Goal: Transaction & Acquisition: Subscribe to service/newsletter

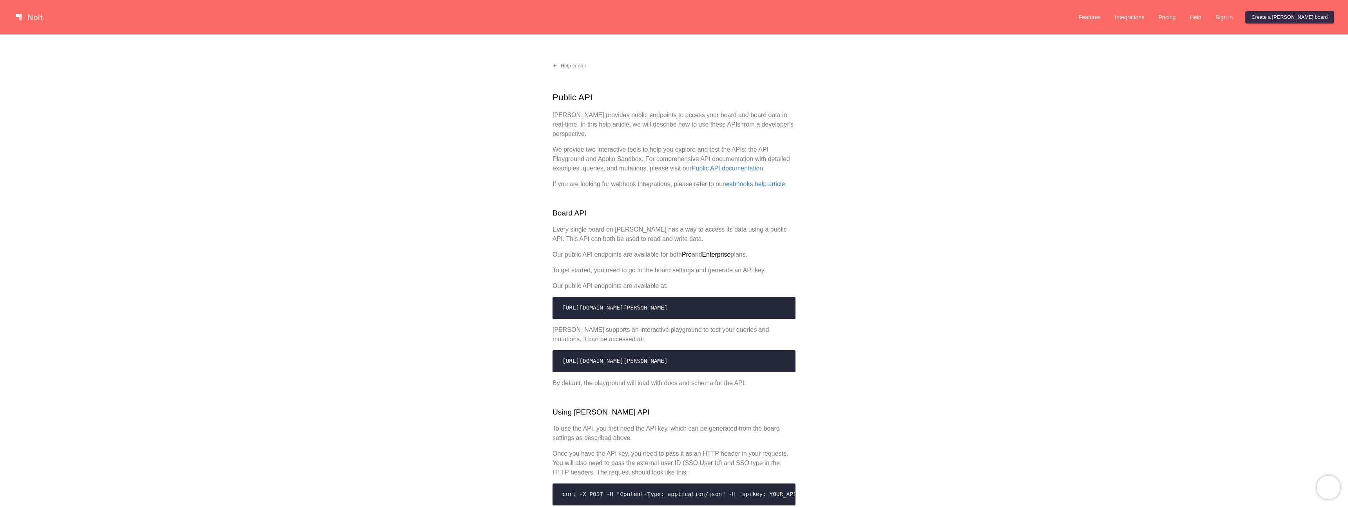
click at [685, 307] on code "https://api.nolt.io/api/v1/graphql" at bounding box center [674, 308] width 233 height 15
click at [1239, 15] on link "Sign in" at bounding box center [1224, 17] width 30 height 13
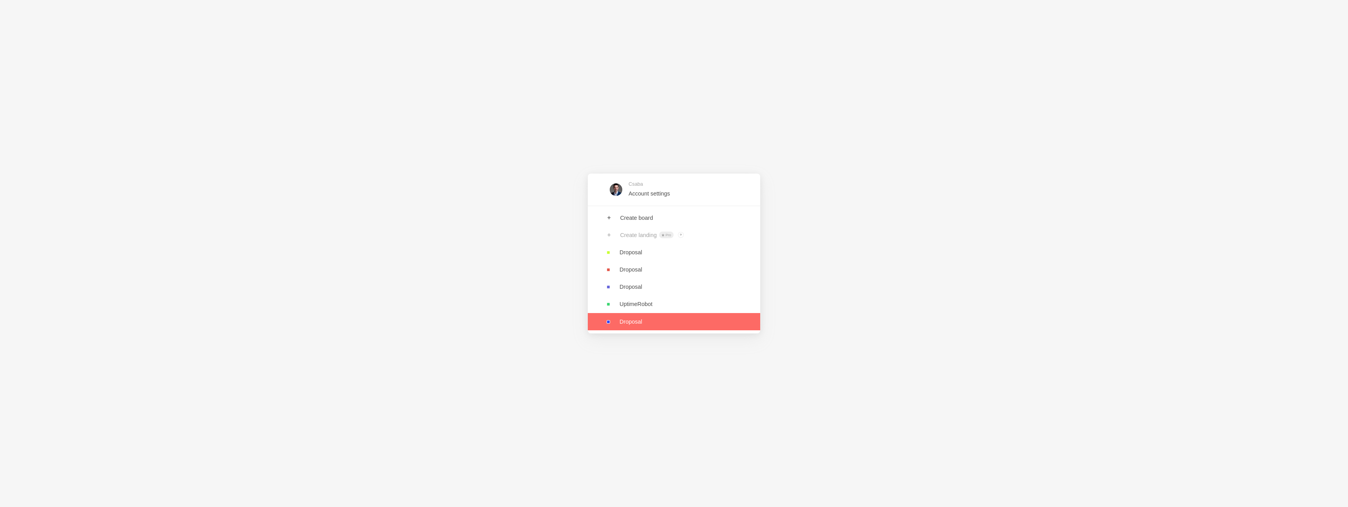
click at [667, 323] on link at bounding box center [674, 321] width 172 height 17
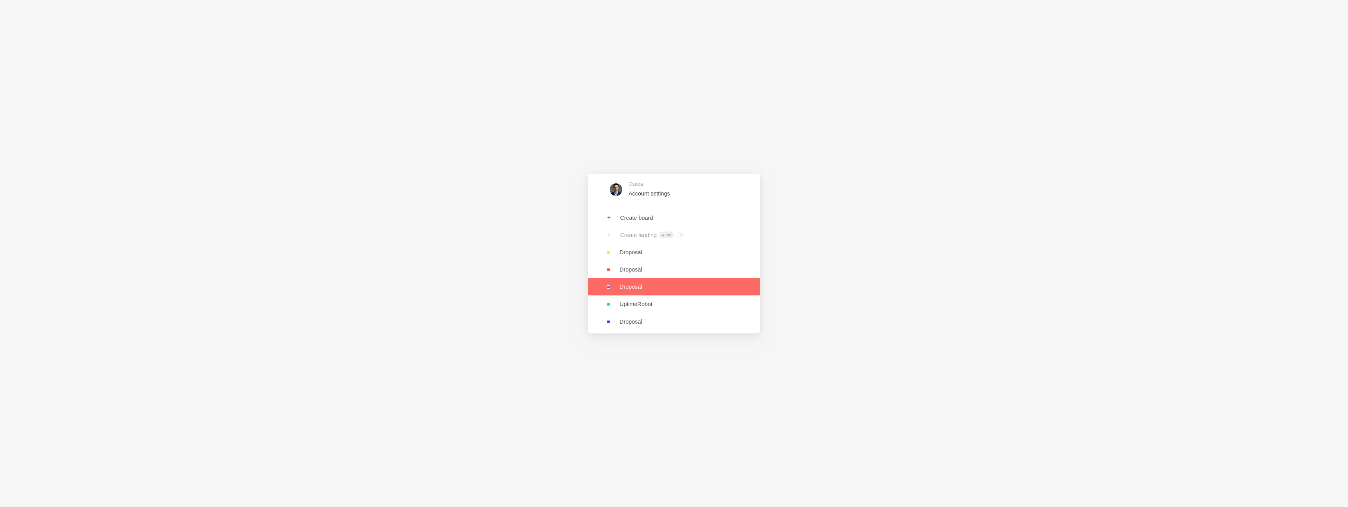
click at [654, 288] on link at bounding box center [674, 286] width 172 height 17
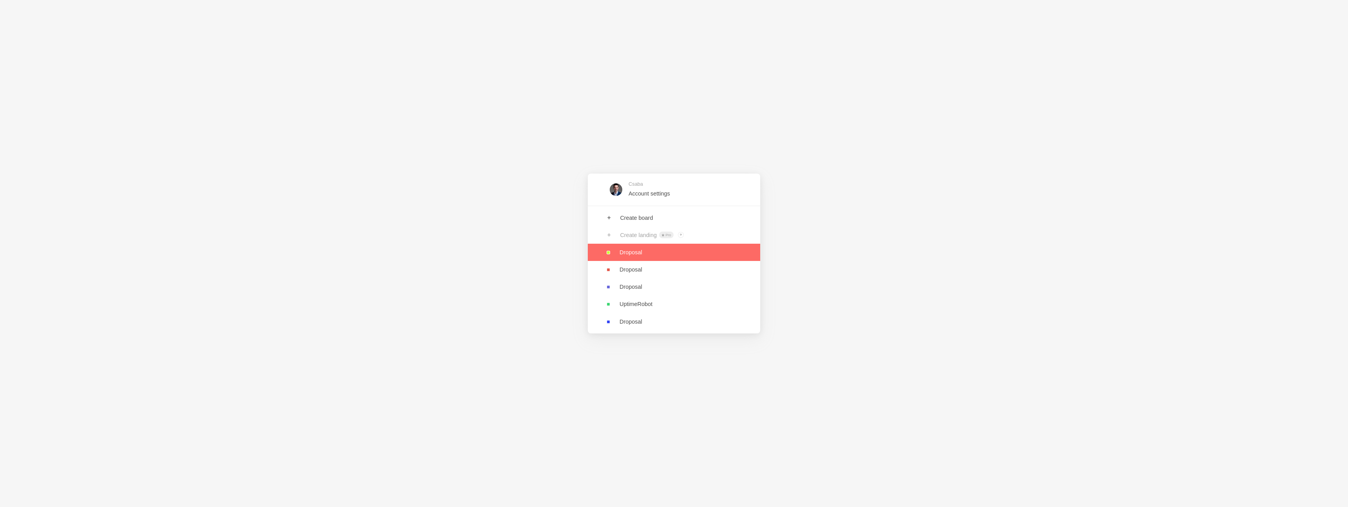
click at [652, 251] on link at bounding box center [674, 252] width 172 height 17
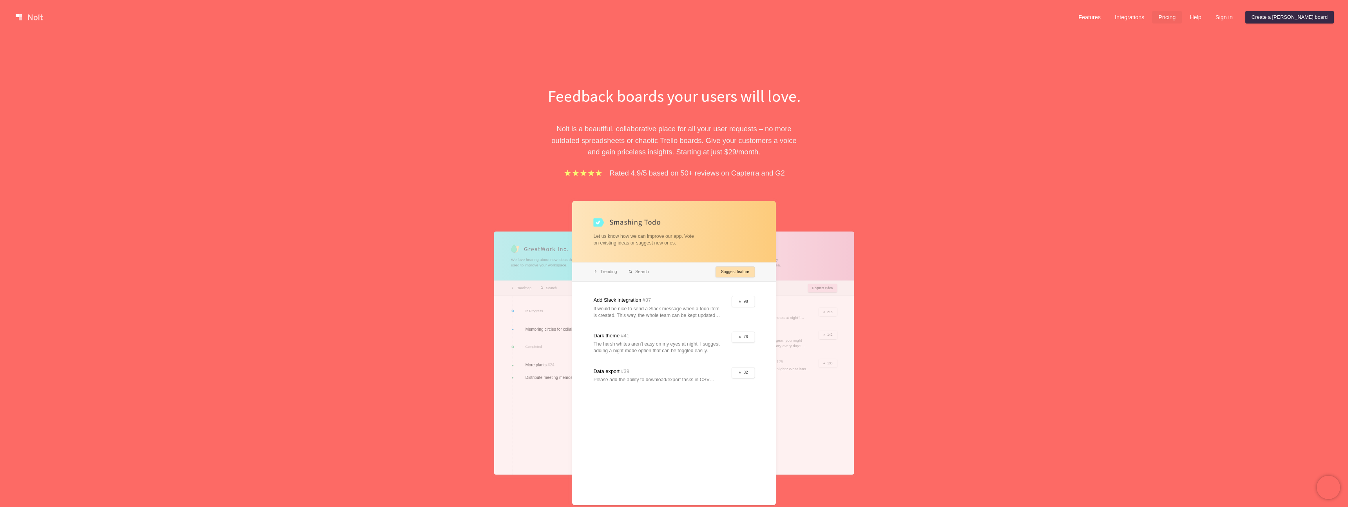
click at [1182, 17] on link "Pricing" at bounding box center [1167, 17] width 30 height 13
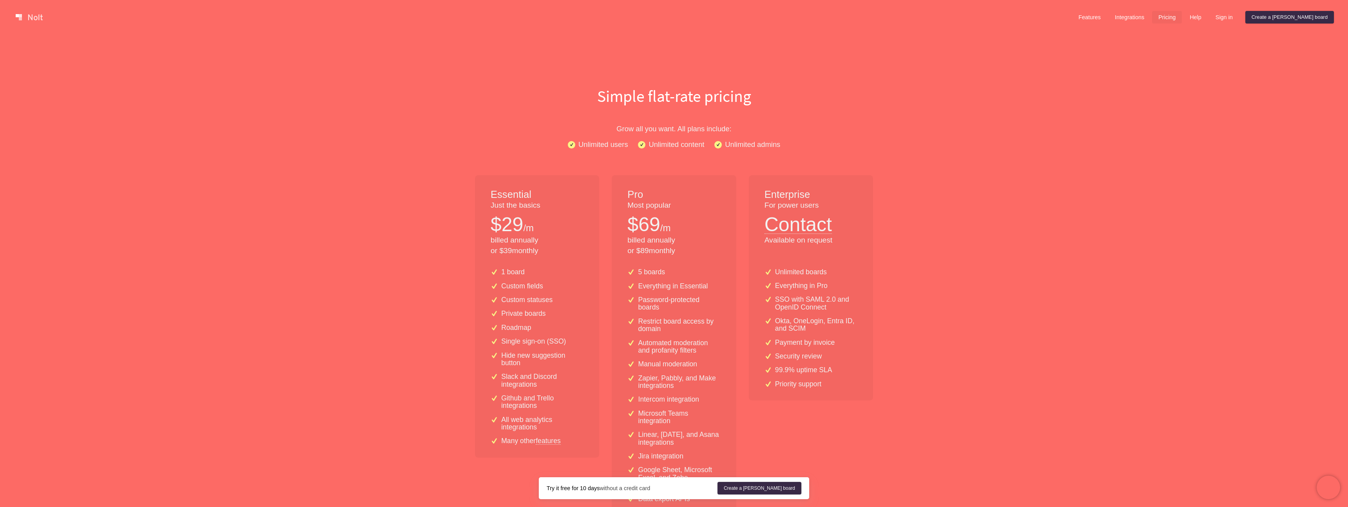
click at [642, 227] on p "$ 69" at bounding box center [643, 224] width 33 height 27
drag, startPoint x: 638, startPoint y: 254, endPoint x: 659, endPoint y: 254, distance: 21.9
click at [659, 254] on p "billed annually or $ 89 monthly" at bounding box center [673, 245] width 93 height 21
click at [698, 258] on div "Pro Most popular $ 69 /m billed annually or $ 89 monthly" at bounding box center [674, 218] width 124 height 87
